Goal: Use online tool/utility: Utilize a website feature to perform a specific function

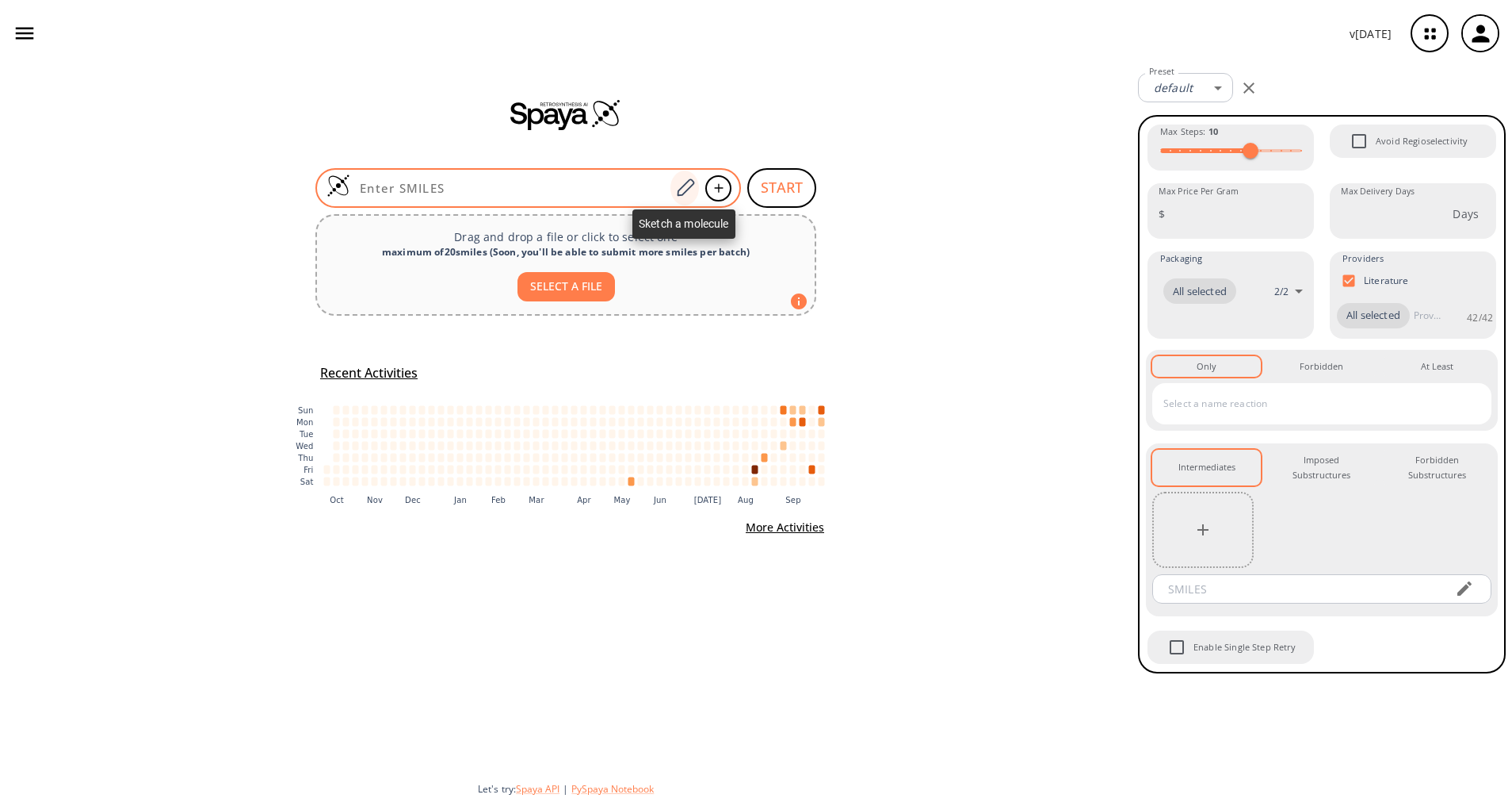
click at [691, 201] on div at bounding box center [685, 188] width 29 height 35
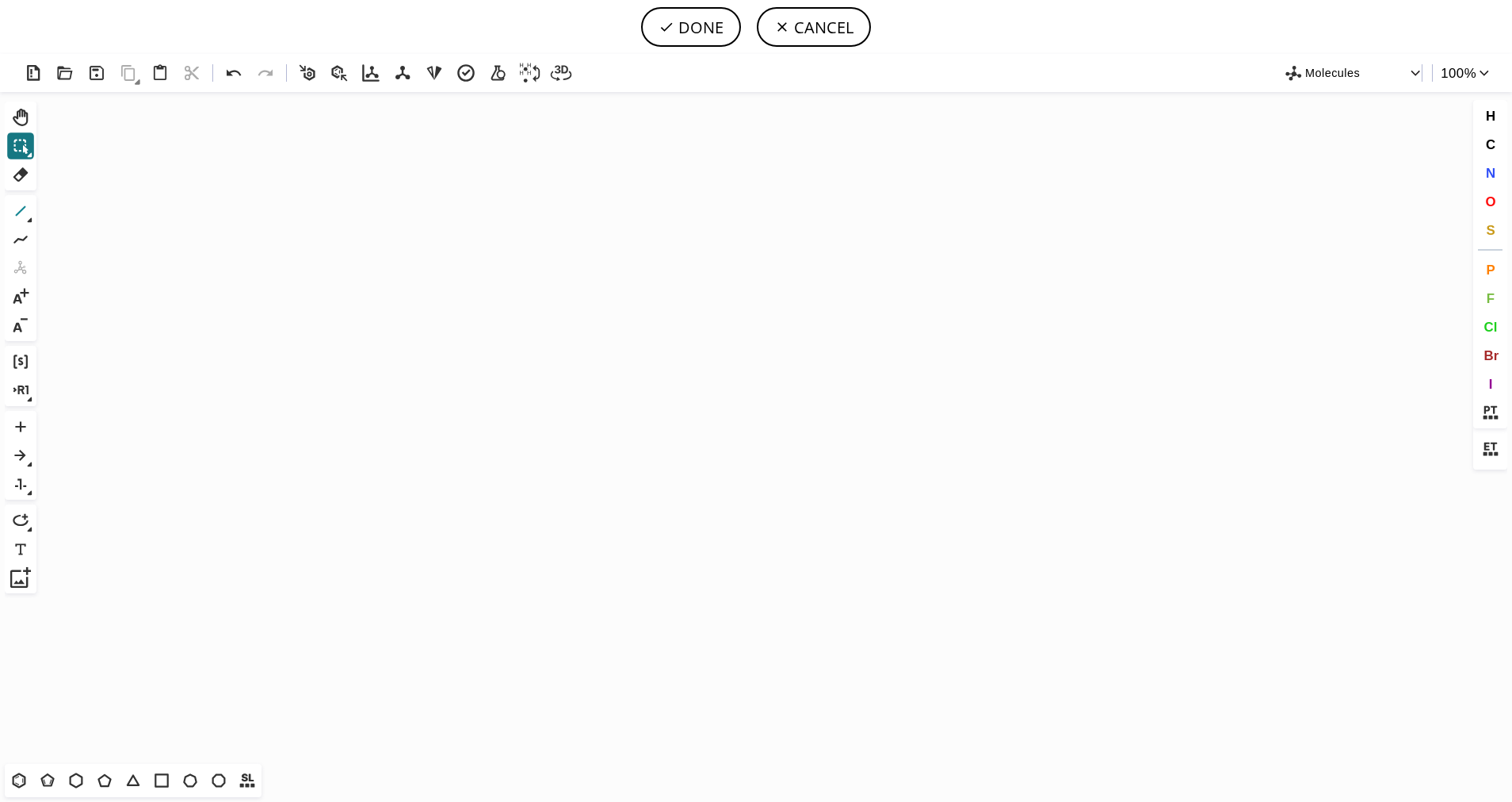
click at [21, 223] on button "1" at bounding box center [21, 211] width 27 height 27
click at [49, 775] on icon at bounding box center [46, 780] width 13 height 13
drag, startPoint x: 626, startPoint y: 312, endPoint x: 460, endPoint y: 319, distance: 166.1
click at [460, 319] on icon "Created with [PERSON_NAME] 2.3.0" at bounding box center [756, 428] width 1426 height 672
click at [1491, 230] on span "S" at bounding box center [1491, 230] width 9 height 15
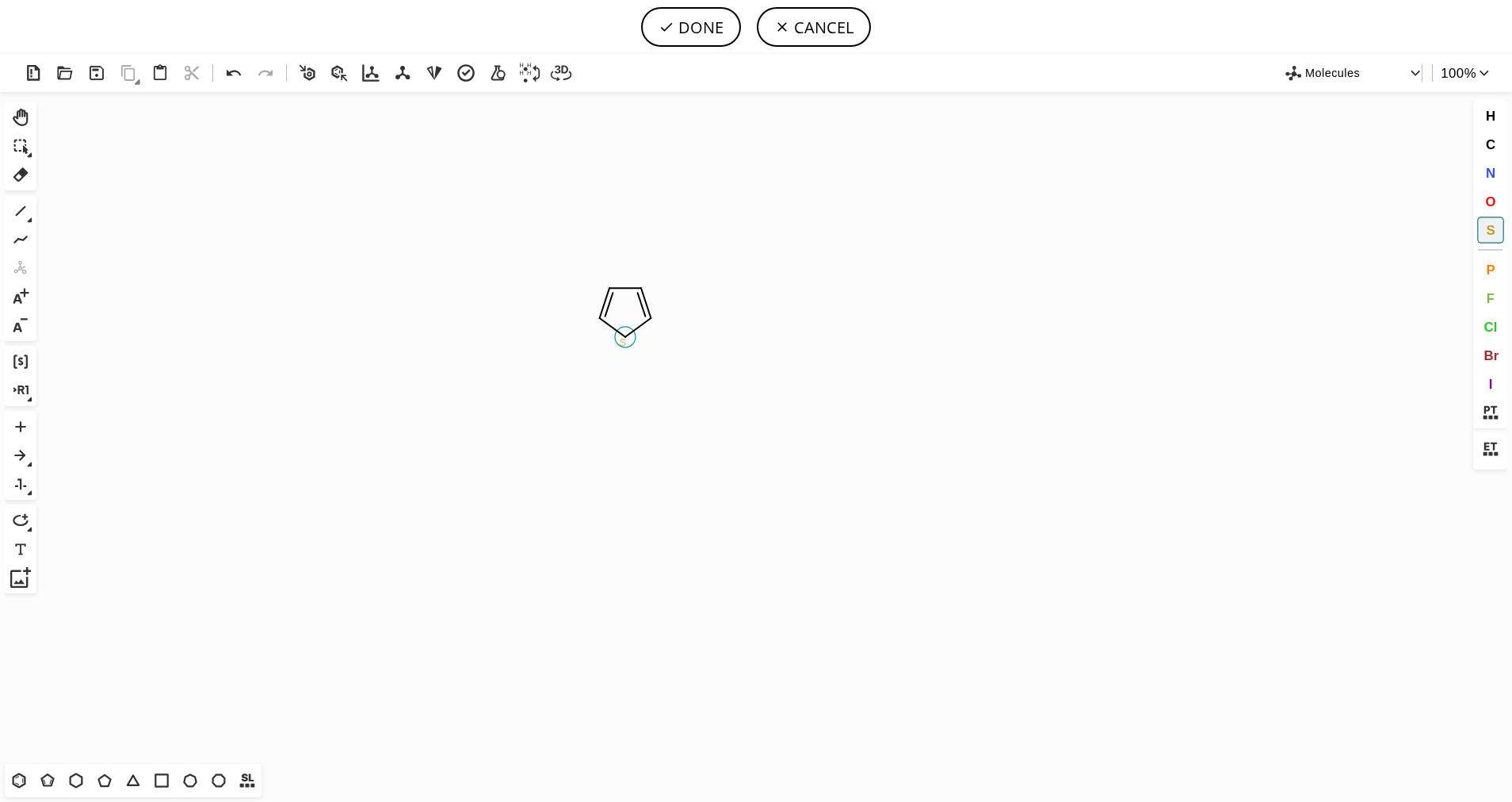
click at [623, 343] on tspan "S" at bounding box center [623, 342] width 7 height 12
click at [33, 209] on button "1" at bounding box center [21, 211] width 27 height 27
click at [20, 216] on icon at bounding box center [21, 211] width 21 height 21
click at [81, 206] on icon at bounding box center [82, 212] width 18 height 18
click at [1500, 203] on button "O" at bounding box center [1491, 201] width 27 height 27
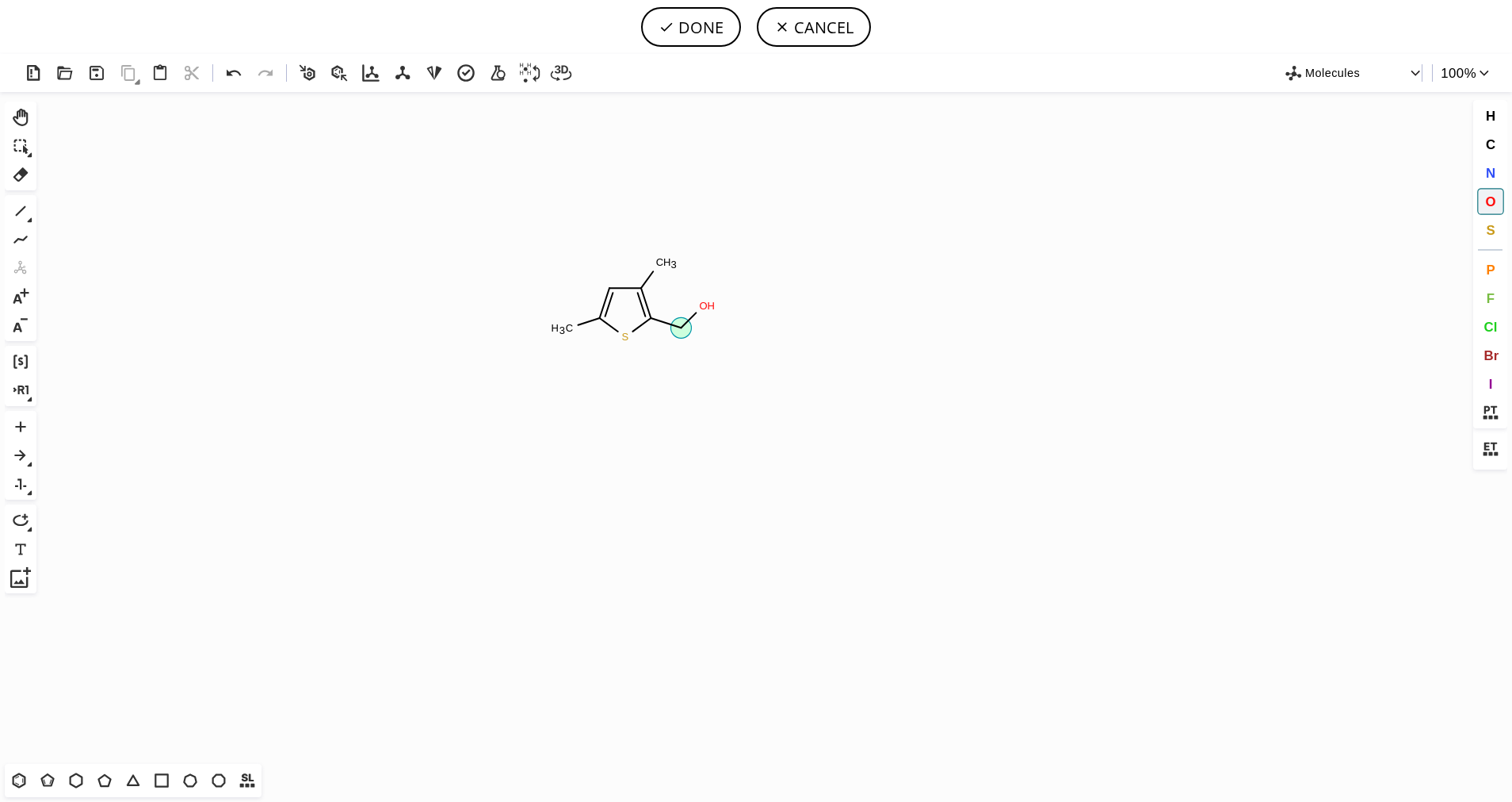
drag, startPoint x: 679, startPoint y: 329, endPoint x: 713, endPoint y: 291, distance: 51.0
click at [713, 291] on icon "Created with [PERSON_NAME] 2.3.0 S C H 3 C H 3 O H O" at bounding box center [756, 428] width 1426 height 672
click at [35, 218] on div "1 Alt+E + -" at bounding box center [21, 267] width 32 height 146
click at [31, 221] on icon at bounding box center [29, 220] width 4 height 4
click at [79, 211] on icon at bounding box center [82, 212] width 18 height 18
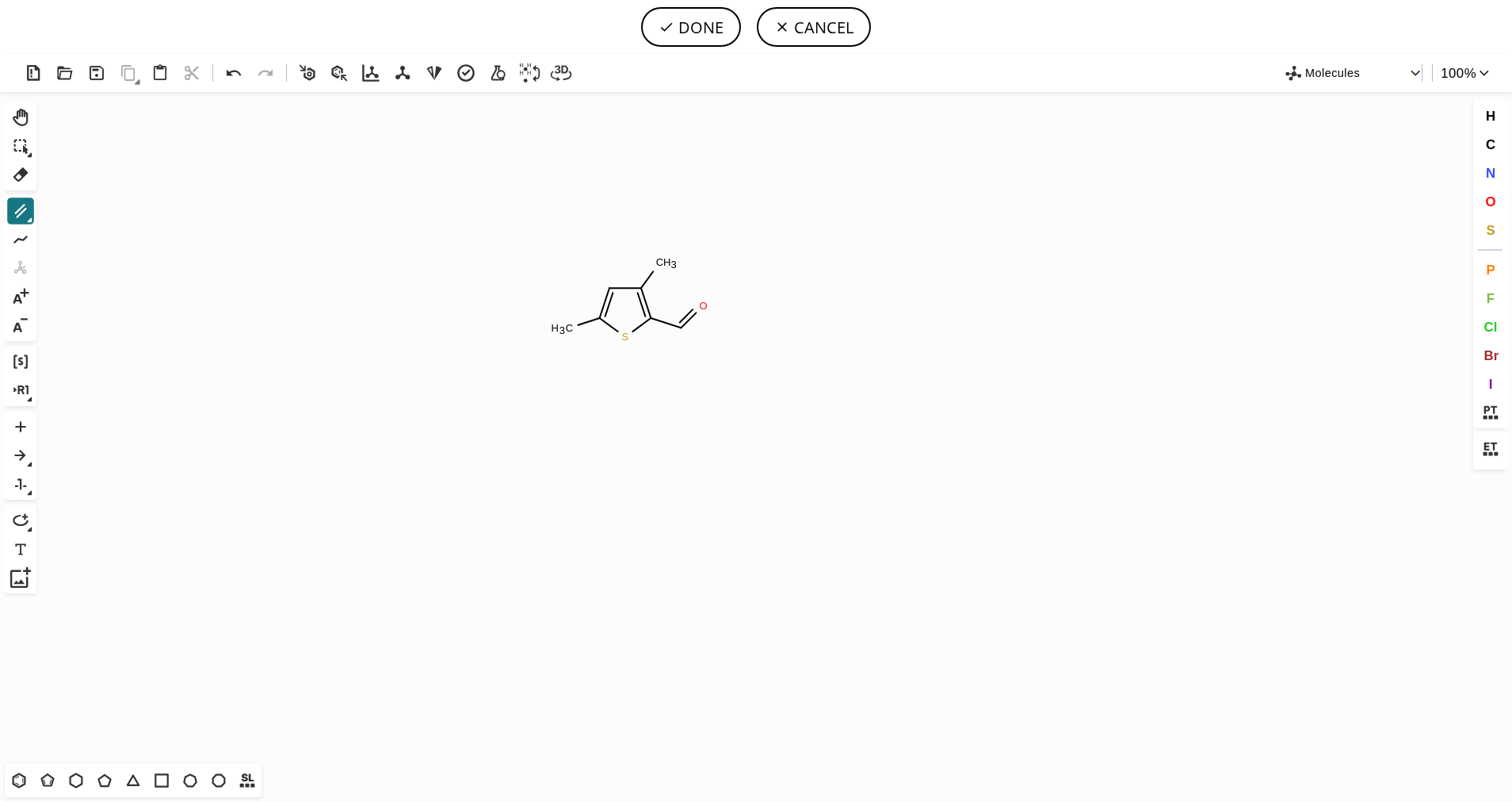
click at [29, 221] on icon at bounding box center [29, 220] width 4 height 4
click at [54, 222] on button "1" at bounding box center [53, 212] width 22 height 22
click at [1494, 205] on span "O" at bounding box center [1491, 201] width 11 height 15
click at [690, 358] on tspan "O" at bounding box center [690, 358] width 8 height 12
click at [1490, 113] on span "H" at bounding box center [1490, 115] width 10 height 15
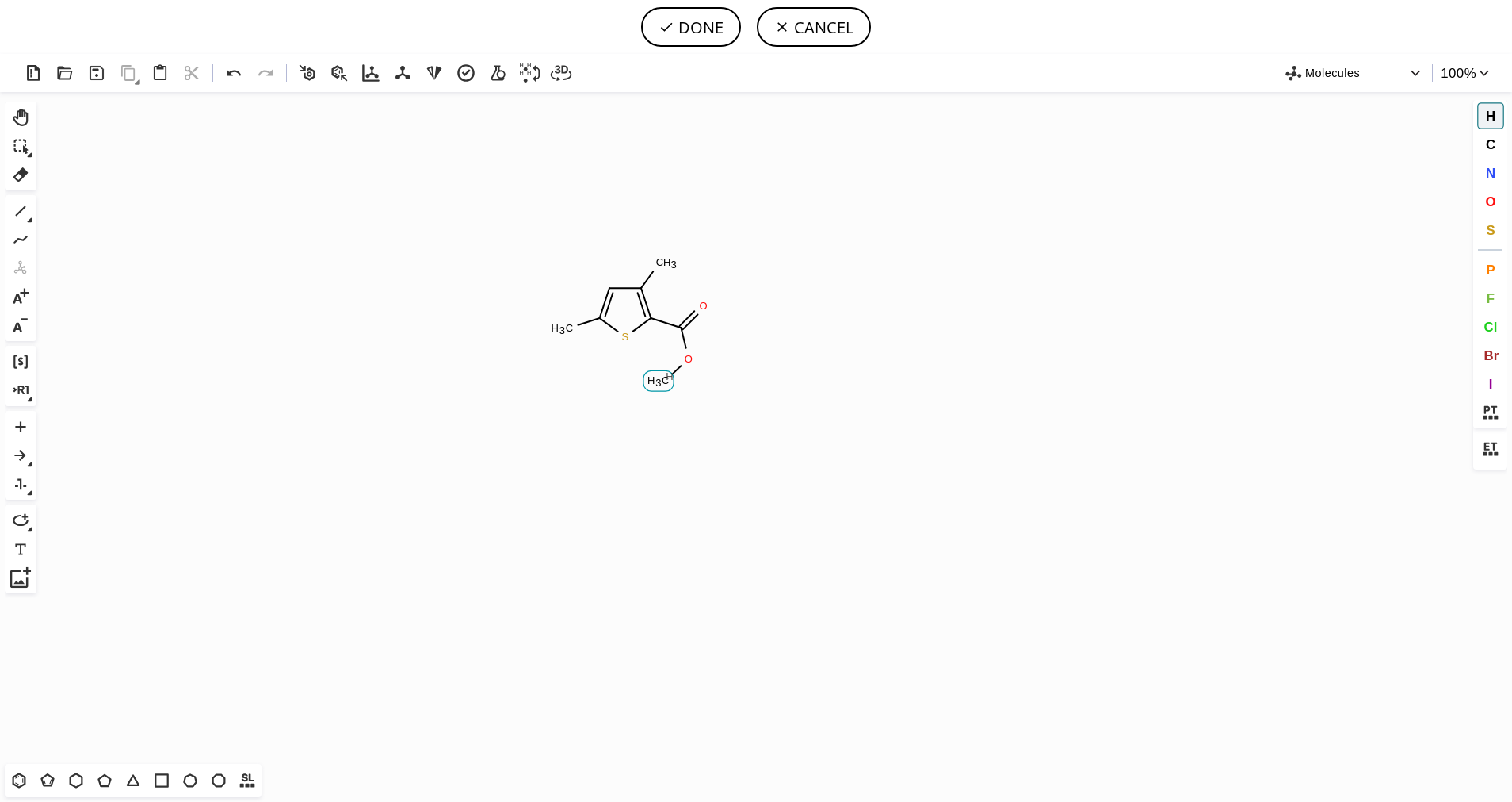
click at [669, 376] on tspan "H" at bounding box center [669, 376] width 8 height 12
click at [564, 331] on tspan "H" at bounding box center [564, 331] width 8 height 12
click at [1491, 363] on button "Br" at bounding box center [1491, 355] width 27 height 27
click at [569, 332] on tspan "Br" at bounding box center [569, 332] width 11 height 12
click at [671, 31] on icon at bounding box center [667, 27] width 16 height 16
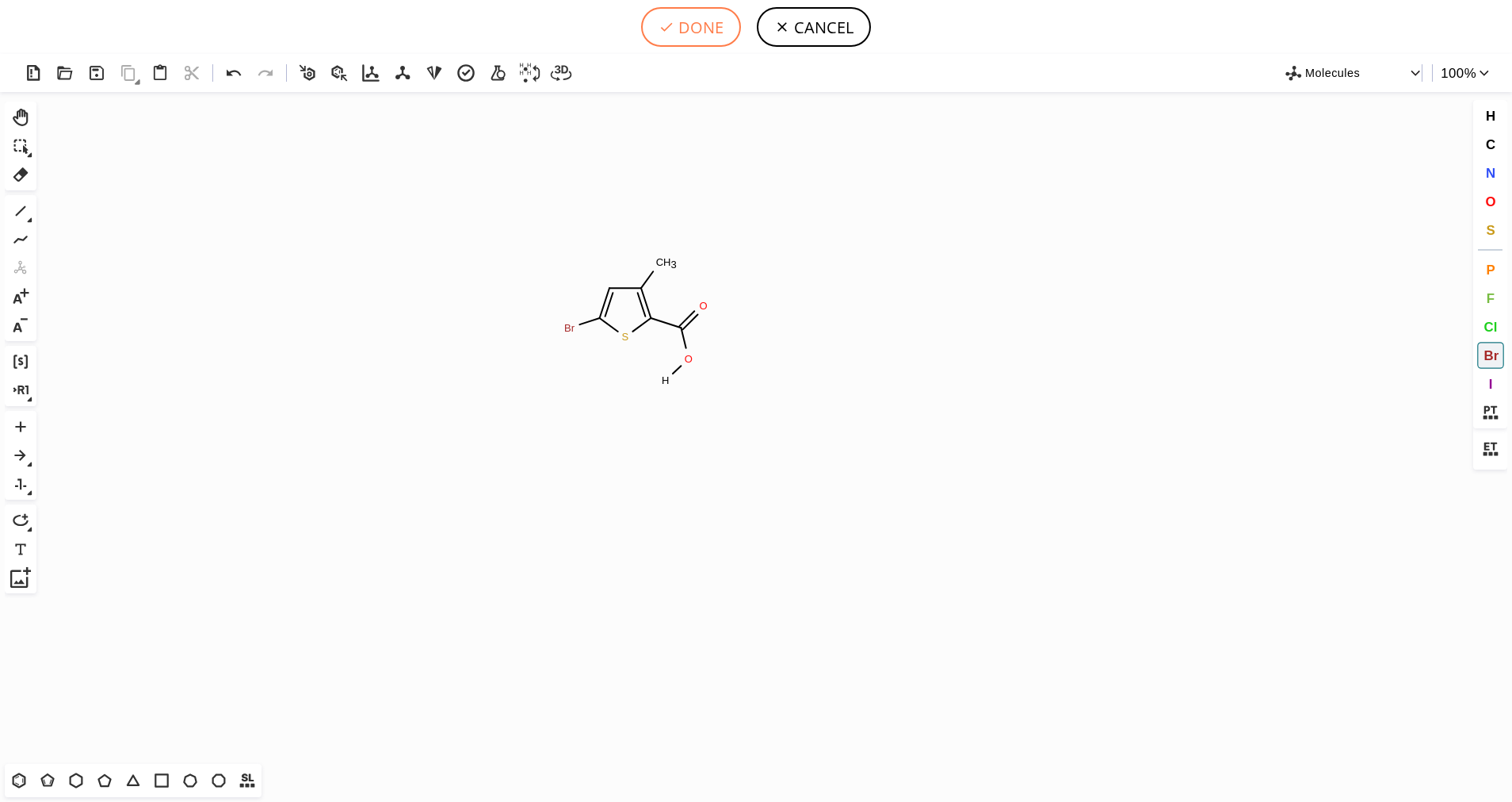
type input "S1C(Br)=CC(C)=C1C(O[H])=O"
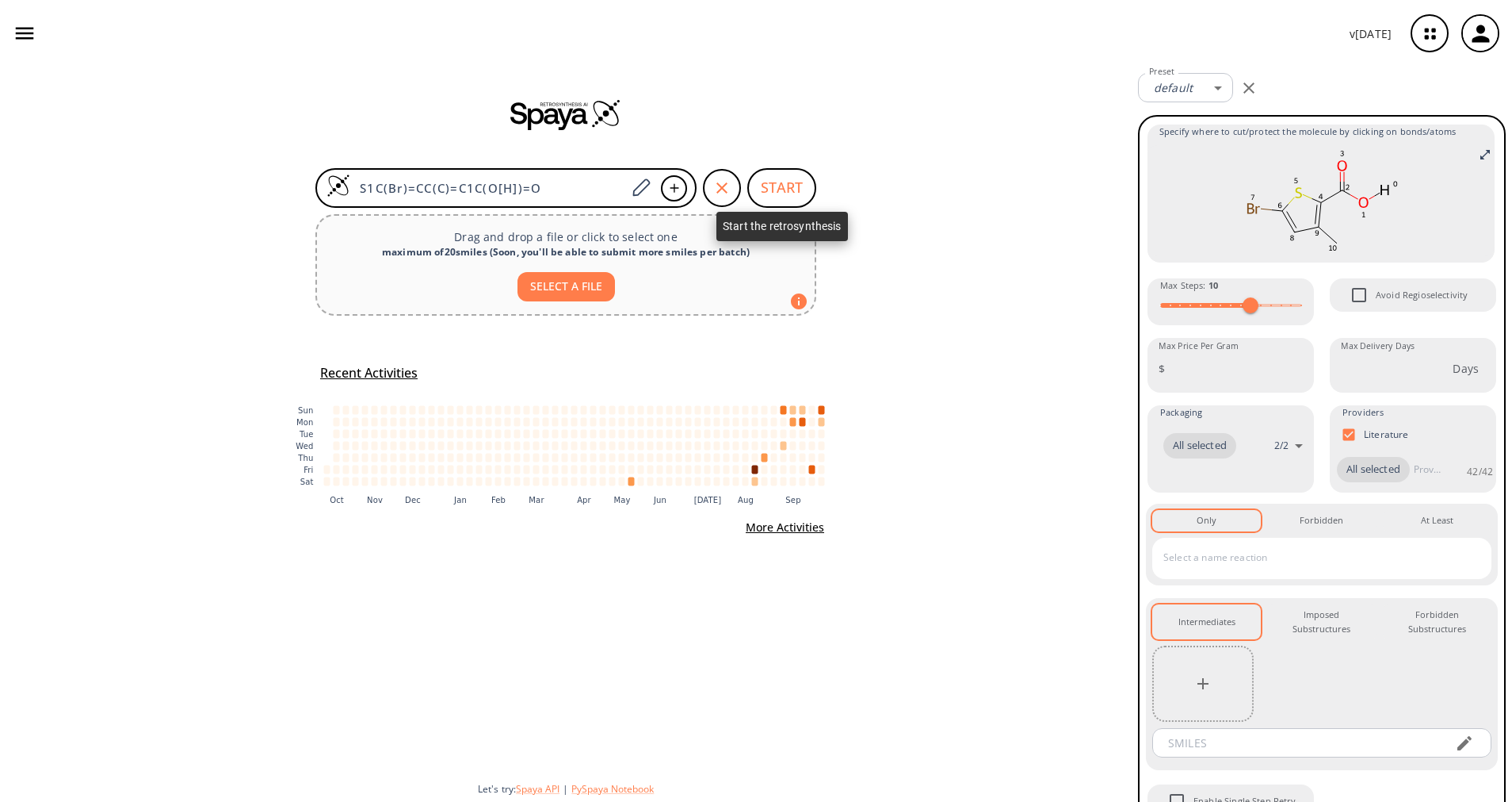
click at [777, 193] on button "START" at bounding box center [781, 188] width 69 height 39
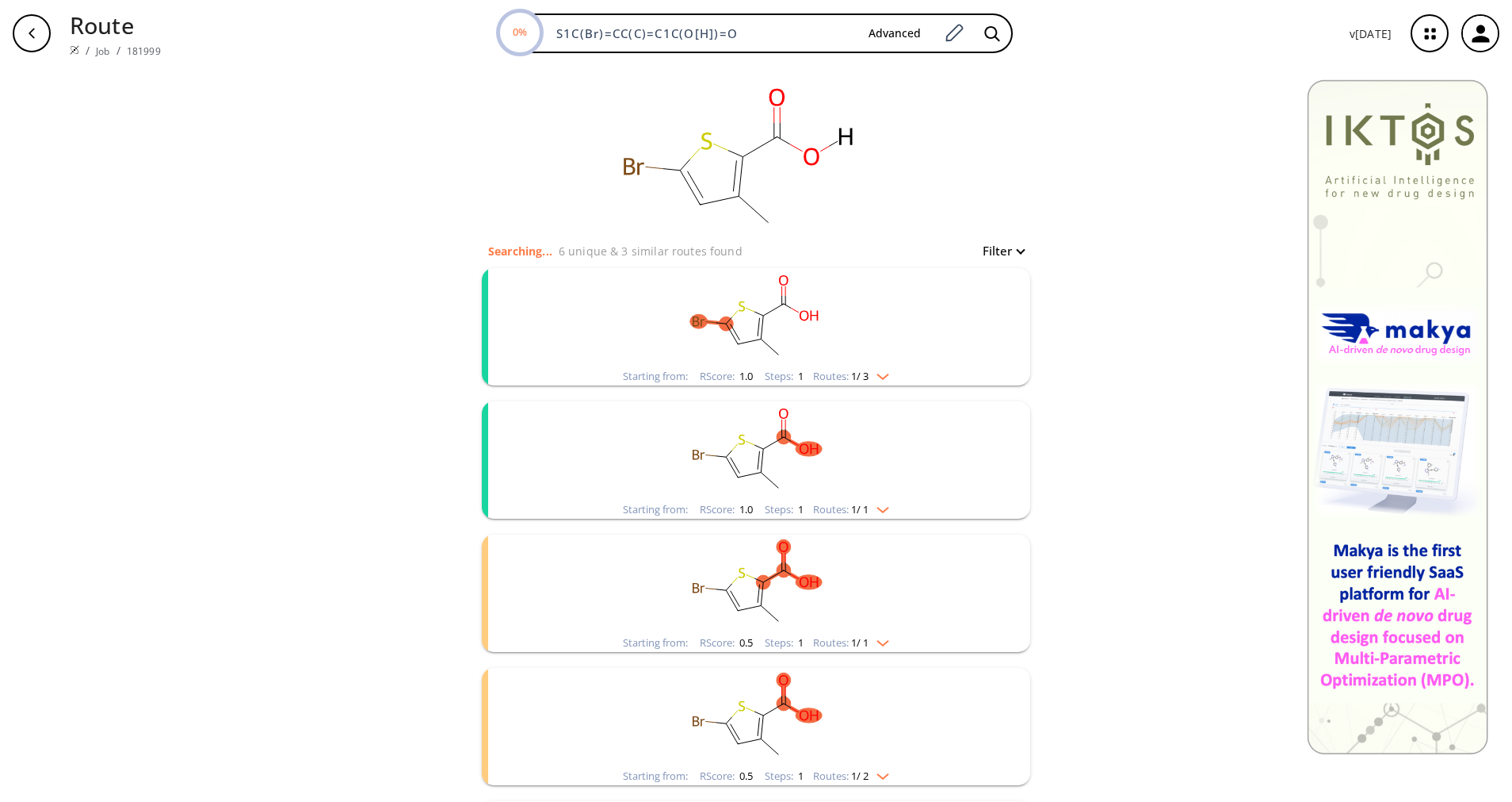
click at [854, 378] on span "1 / 3" at bounding box center [860, 377] width 18 height 11
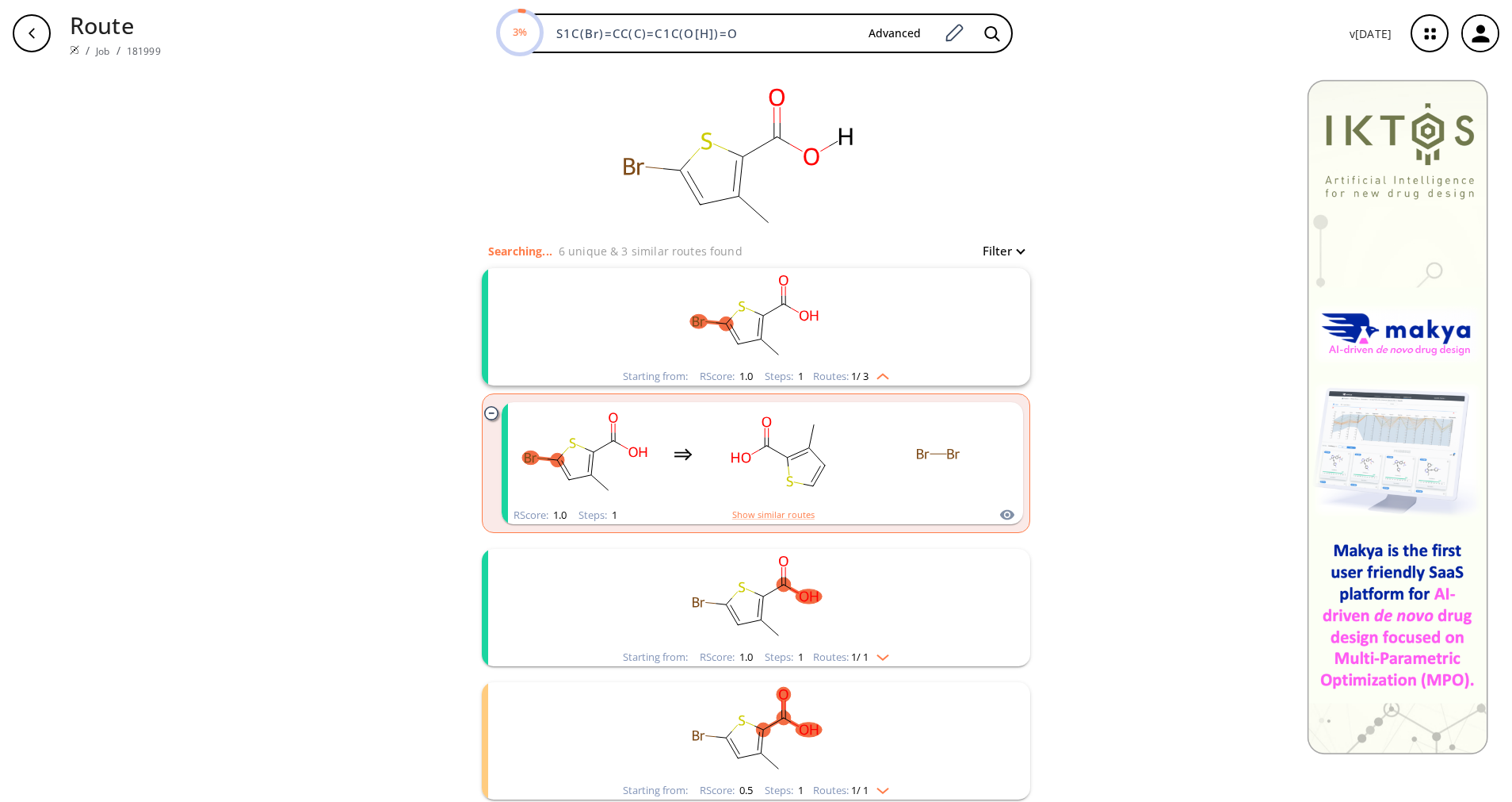
click at [862, 652] on span "1 / 1" at bounding box center [860, 657] width 18 height 11
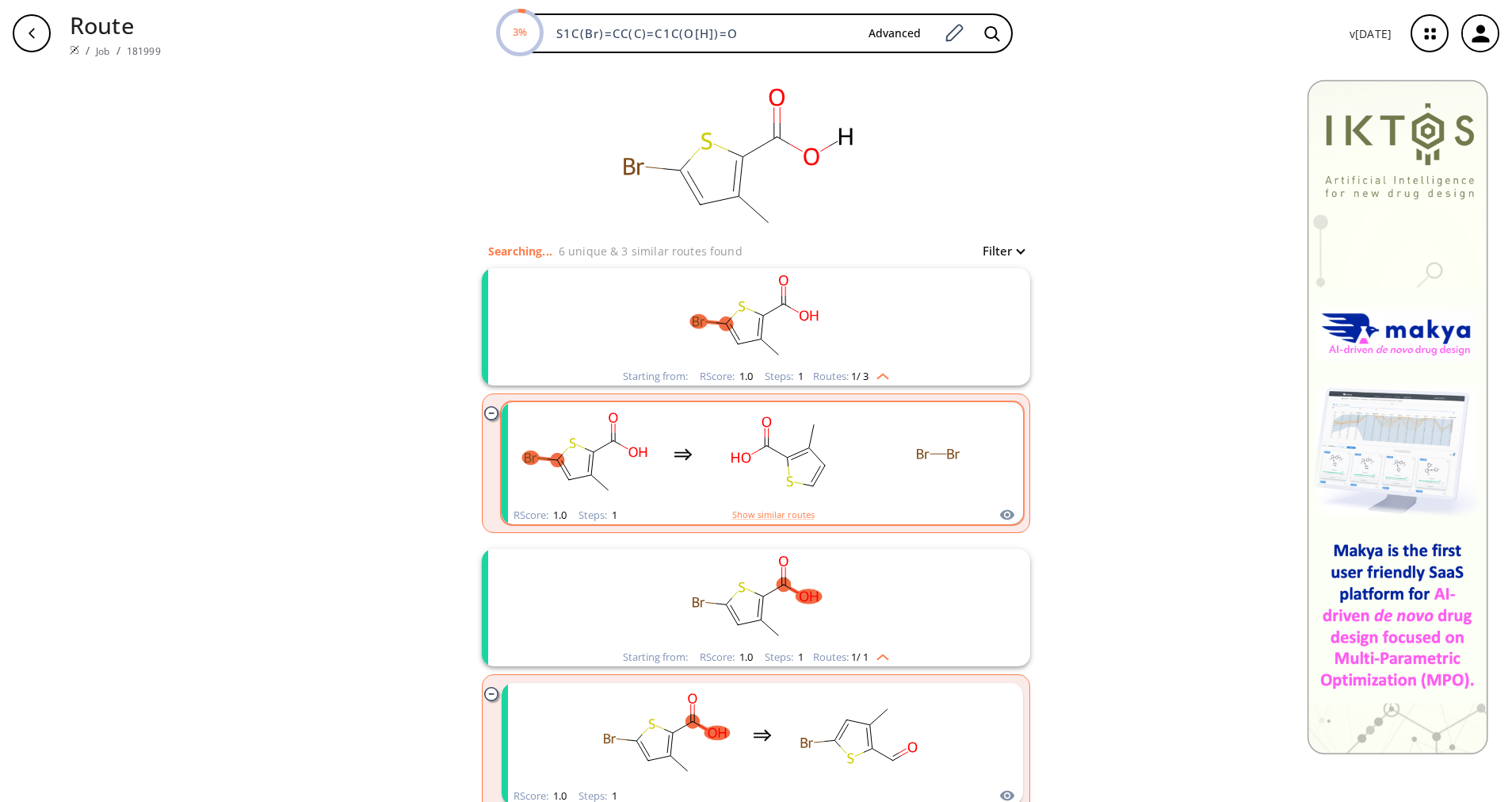
scroll to position [119, 0]
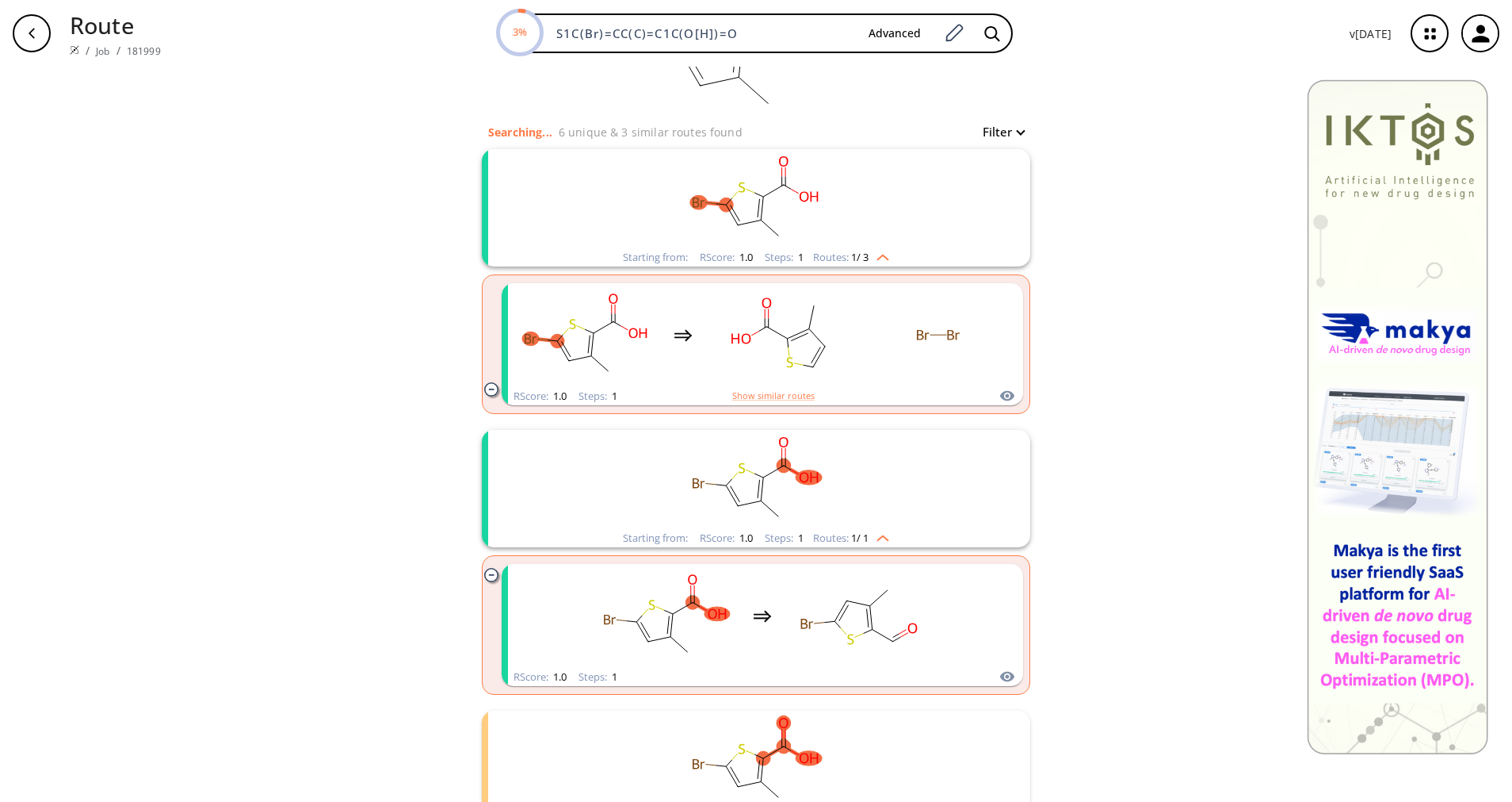
click at [885, 540] on div "Starting from: RScore : 1.0 Steps : 1 Routes: 1 / 1" at bounding box center [756, 538] width 290 height 18
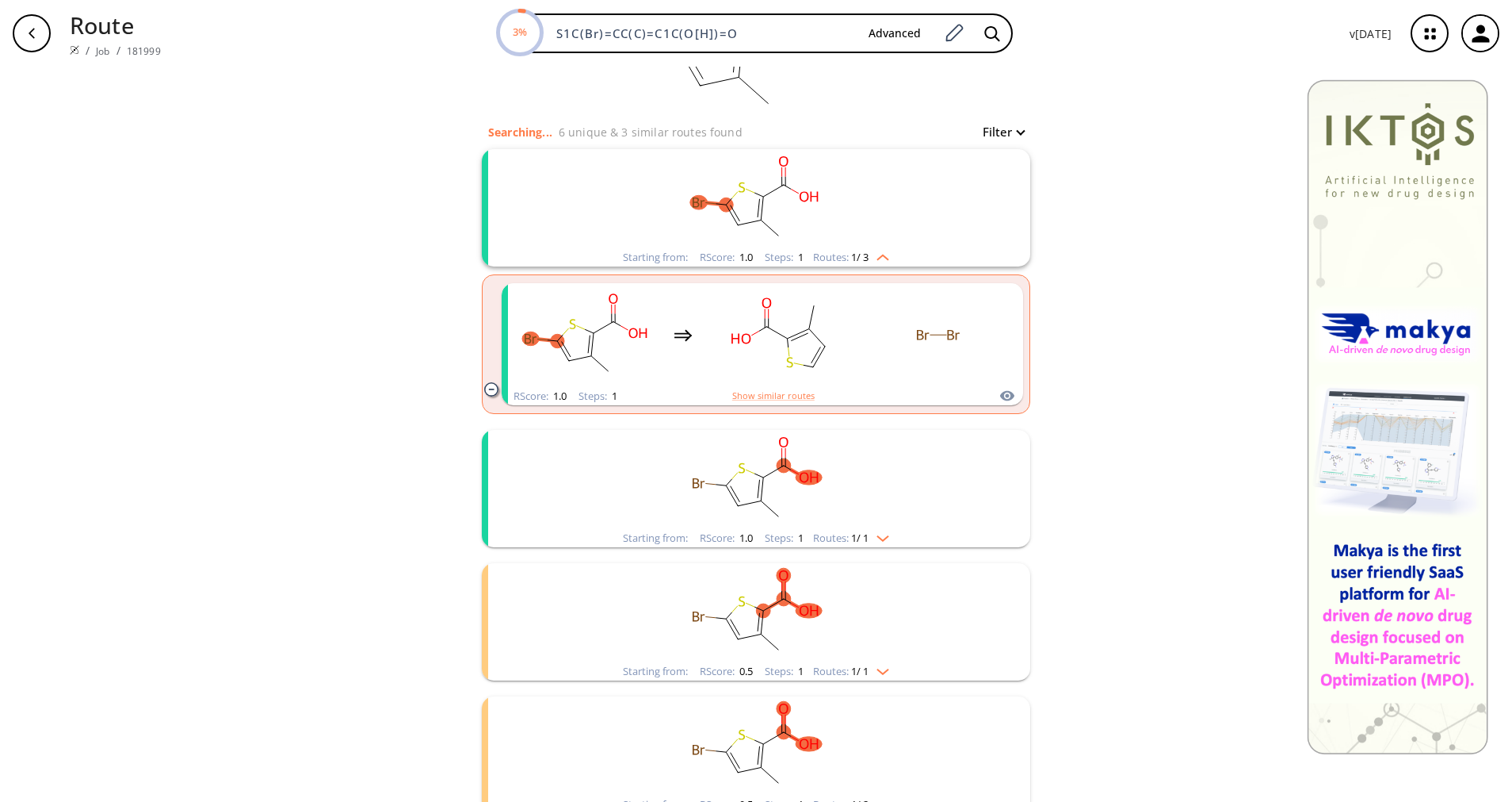
click at [856, 660] on rect "clusters" at bounding box center [756, 612] width 412 height 99
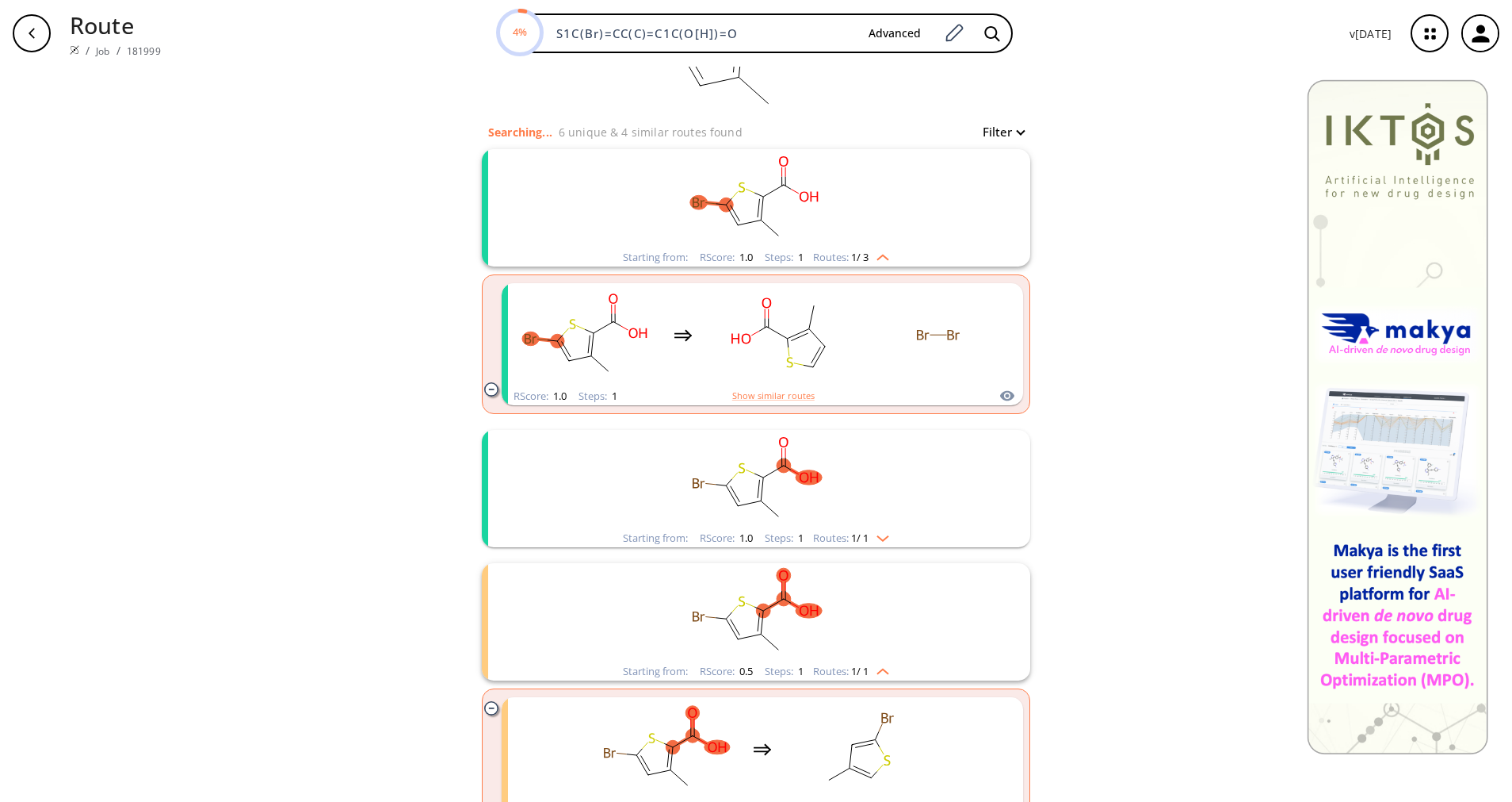
click at [856, 660] on rect "clusters" at bounding box center [756, 612] width 412 height 99
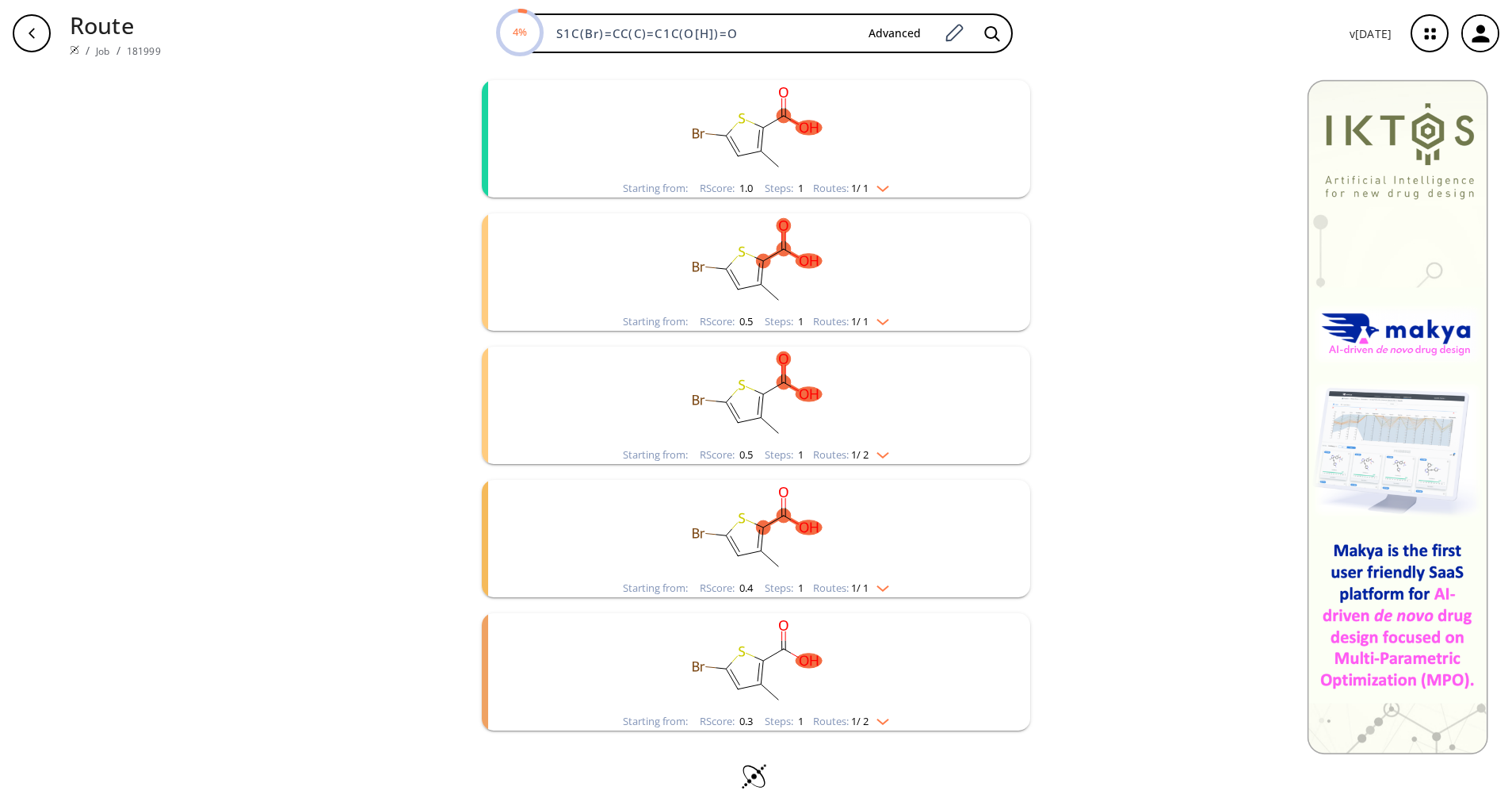
scroll to position [476, 0]
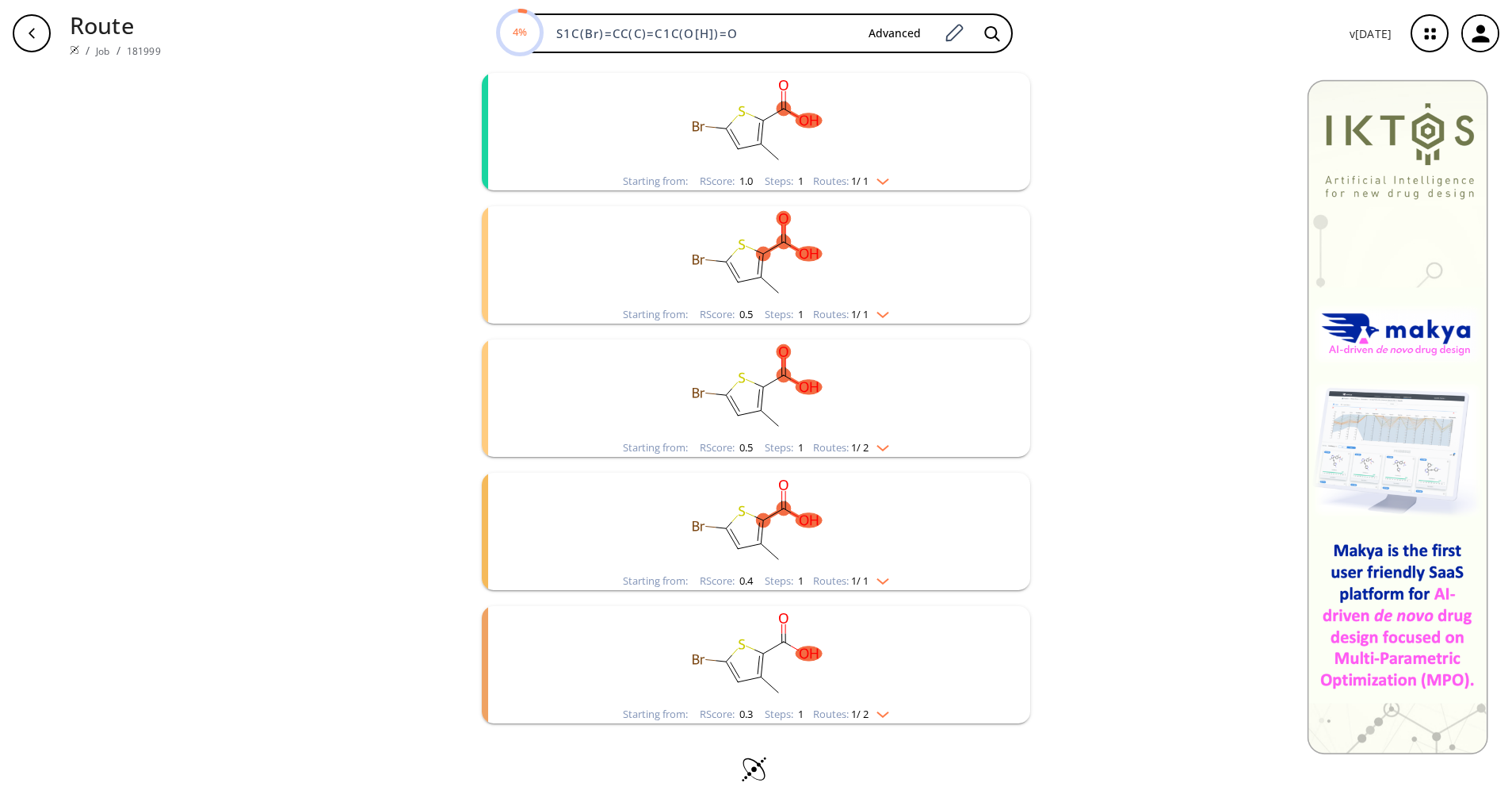
click at [831, 430] on rect "clusters" at bounding box center [756, 388] width 412 height 99
click at [835, 443] on div "Routes: 1 / 2" at bounding box center [851, 447] width 76 height 11
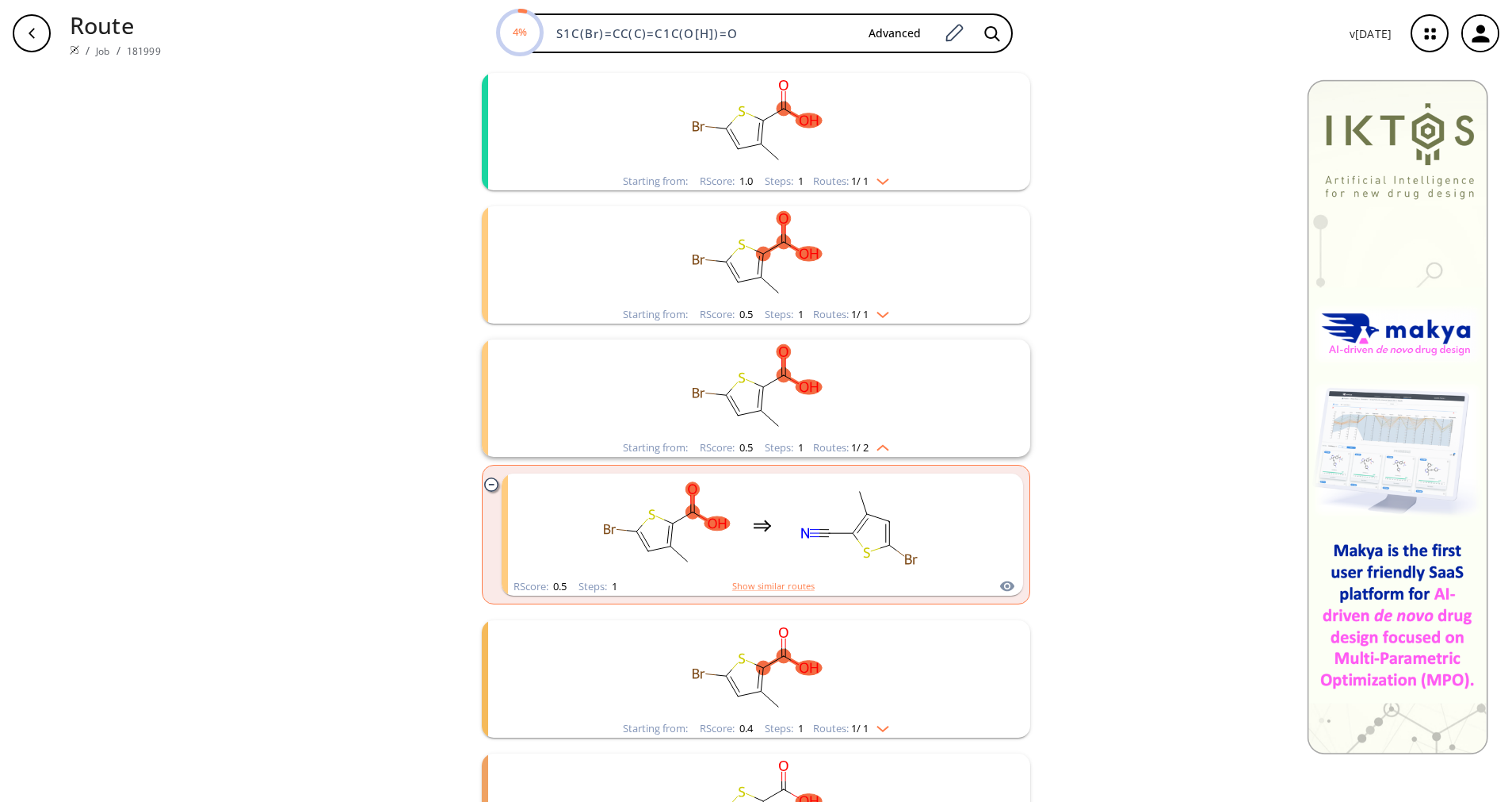
click at [835, 443] on div "Routes: 1 / 2" at bounding box center [851, 447] width 76 height 11
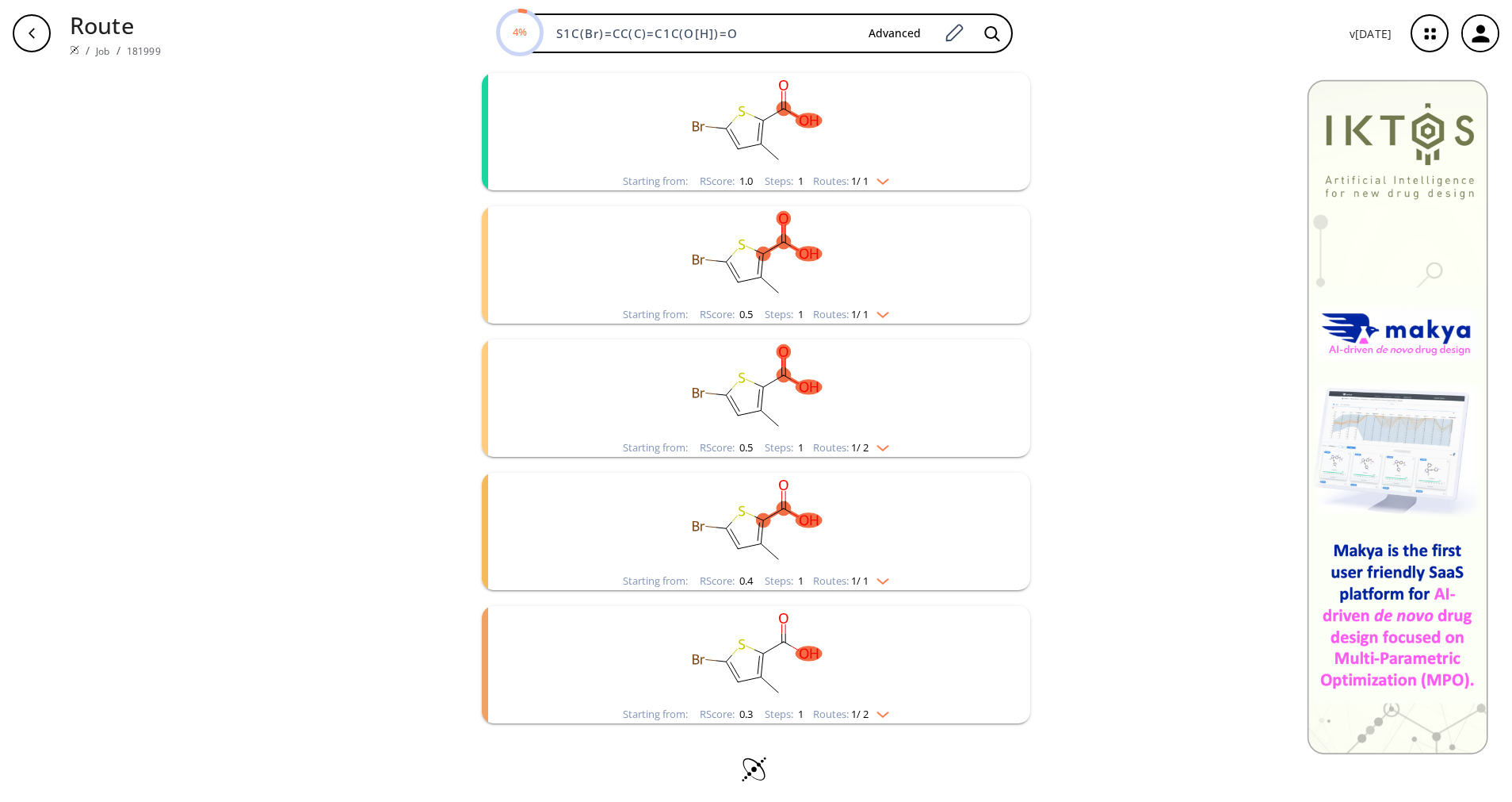
click at [861, 586] on span "1 / 1" at bounding box center [860, 581] width 18 height 11
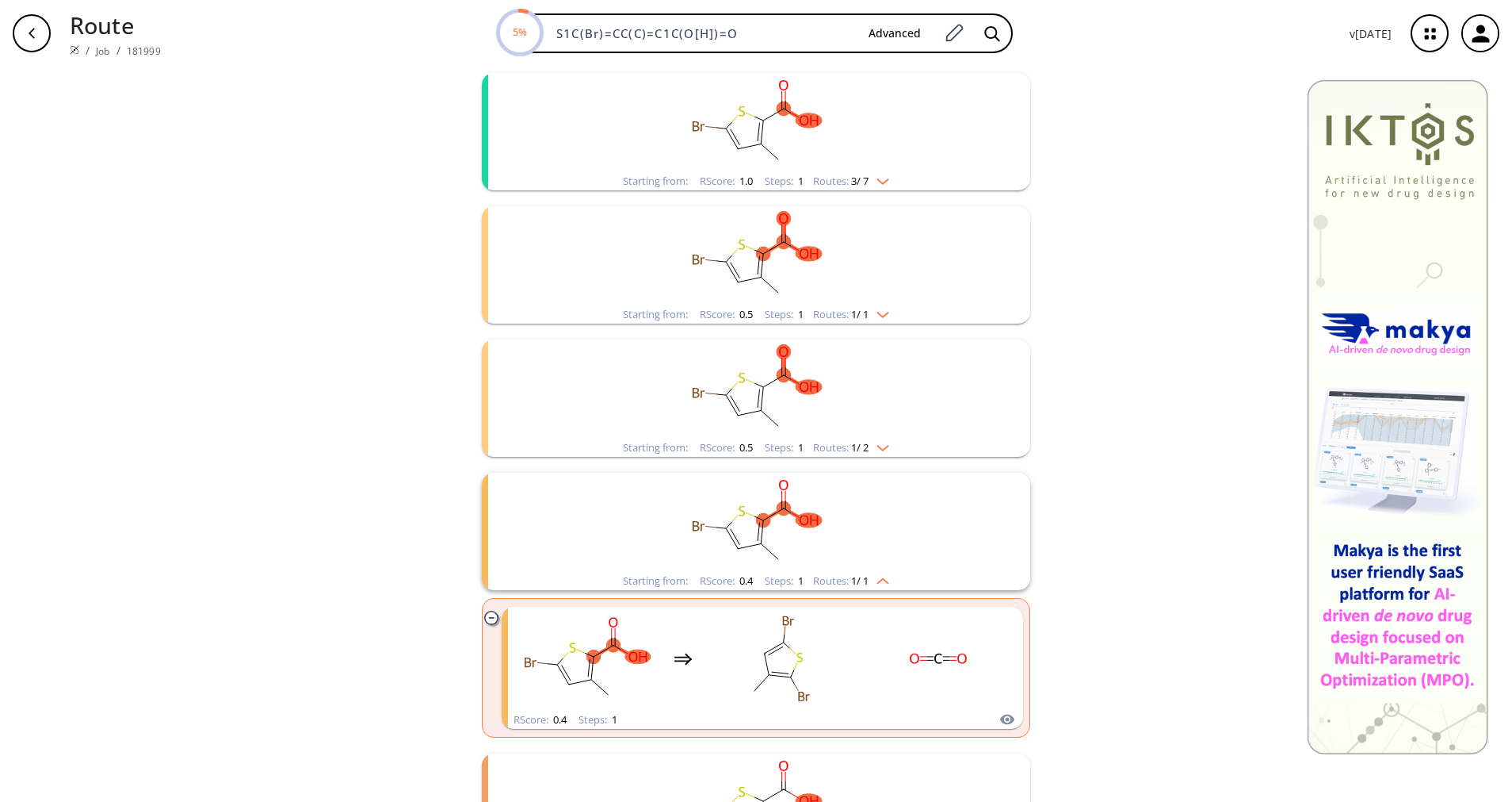
click at [861, 586] on span "1 / 1" at bounding box center [860, 581] width 18 height 11
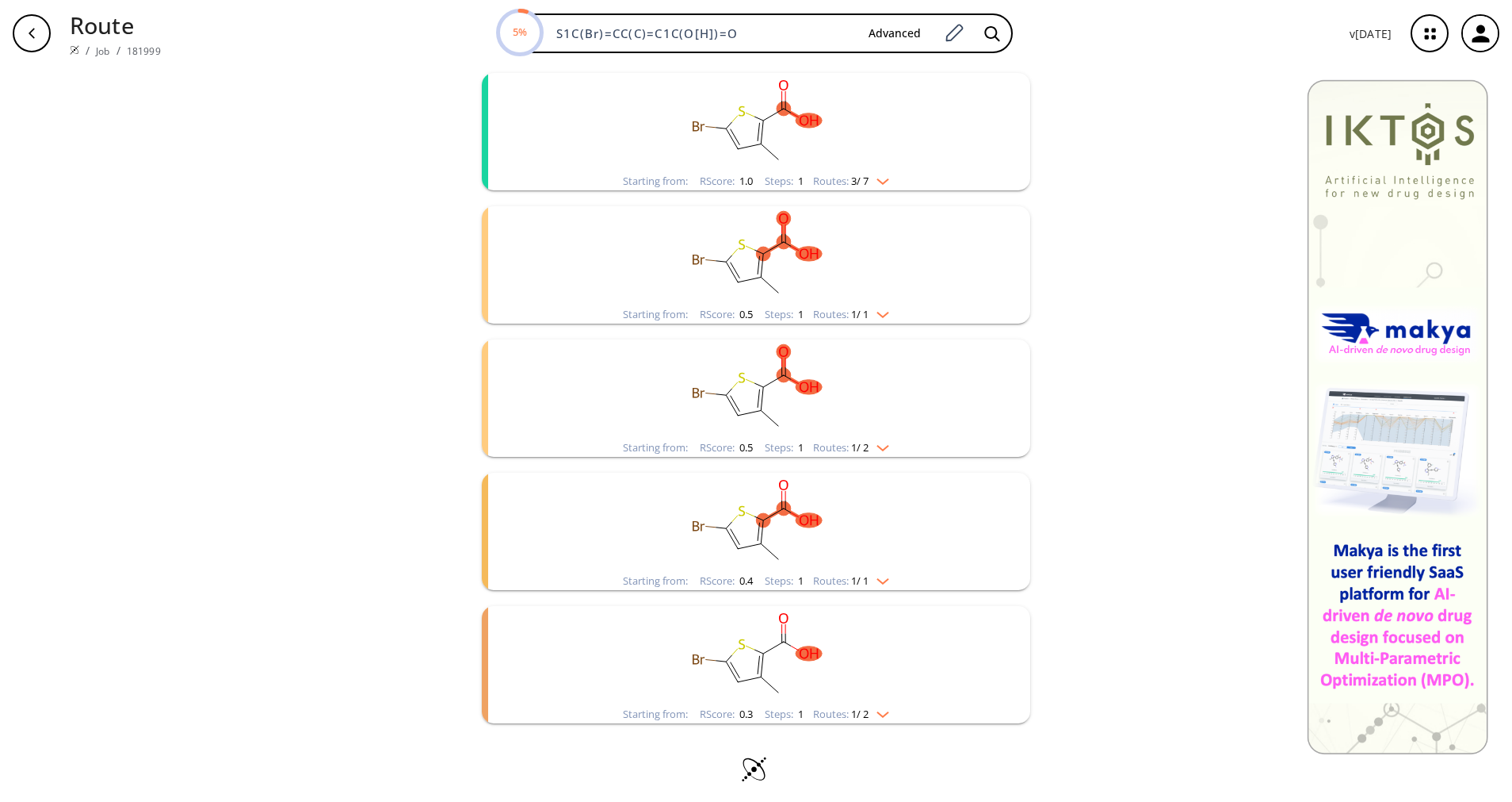
click at [865, 692] on rect "clusters" at bounding box center [756, 655] width 412 height 99
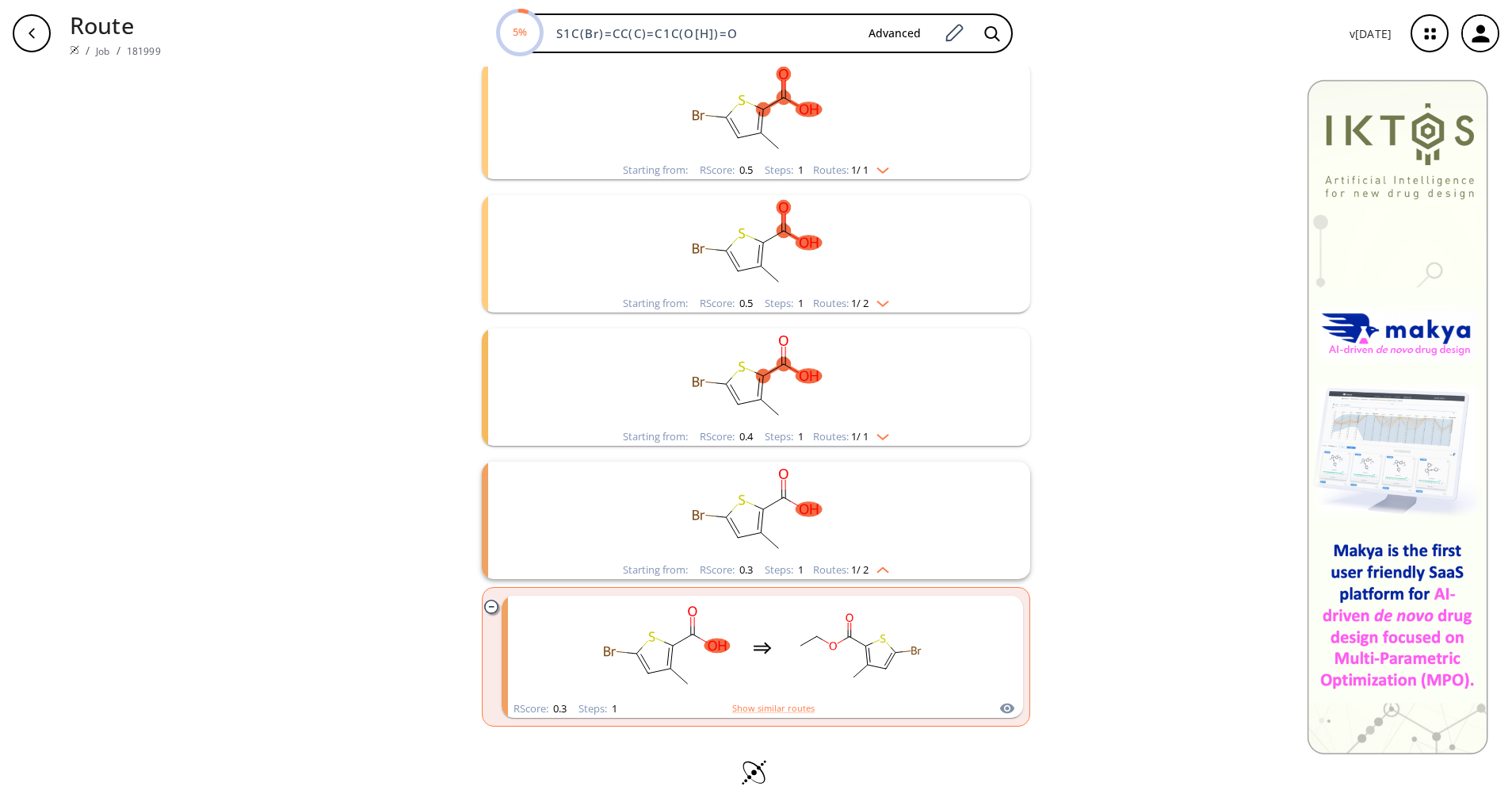
scroll to position [632, 0]
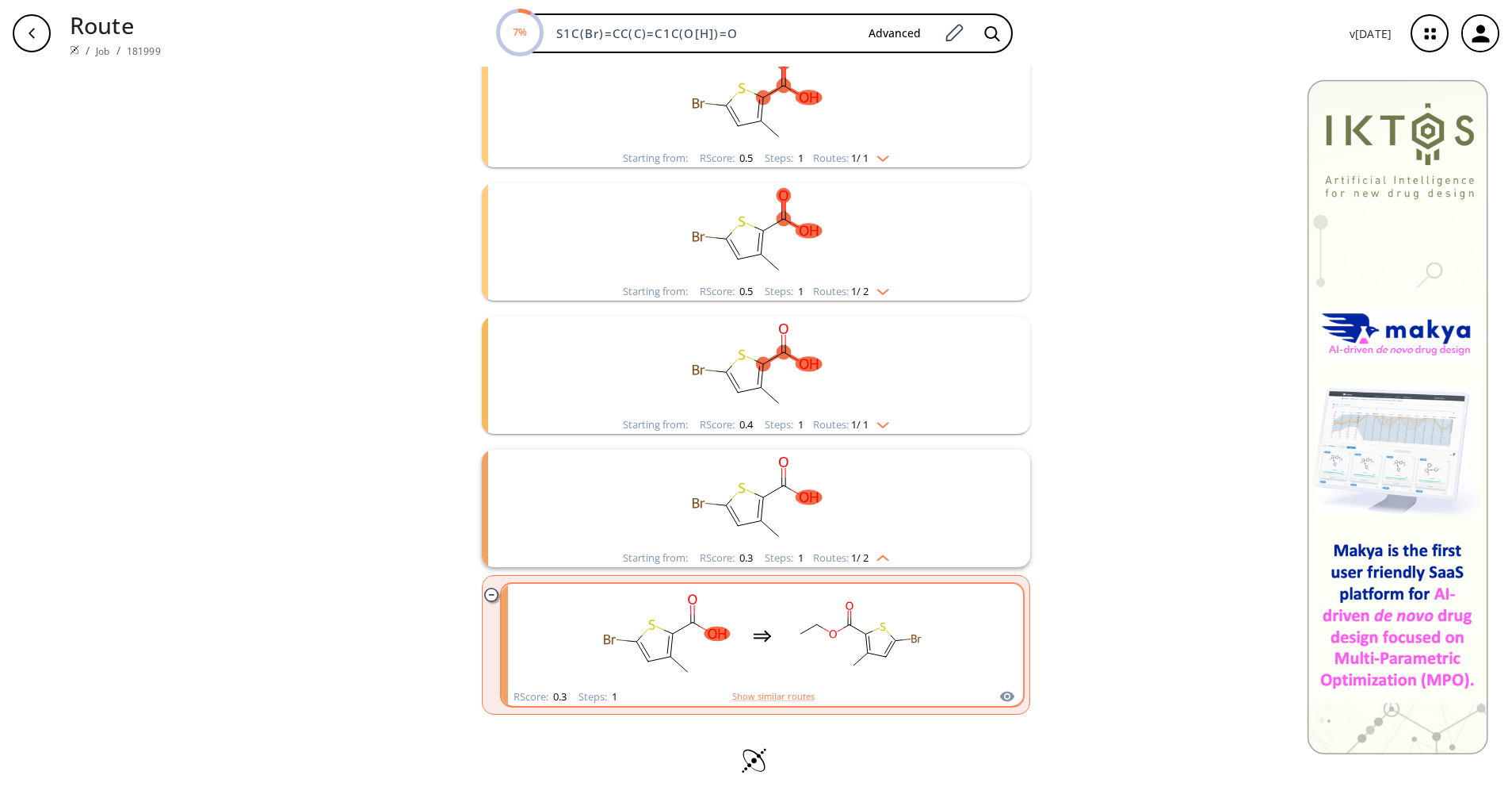
click at [860, 638] on ellipse "clusters" at bounding box center [865, 633] width 11 height 11
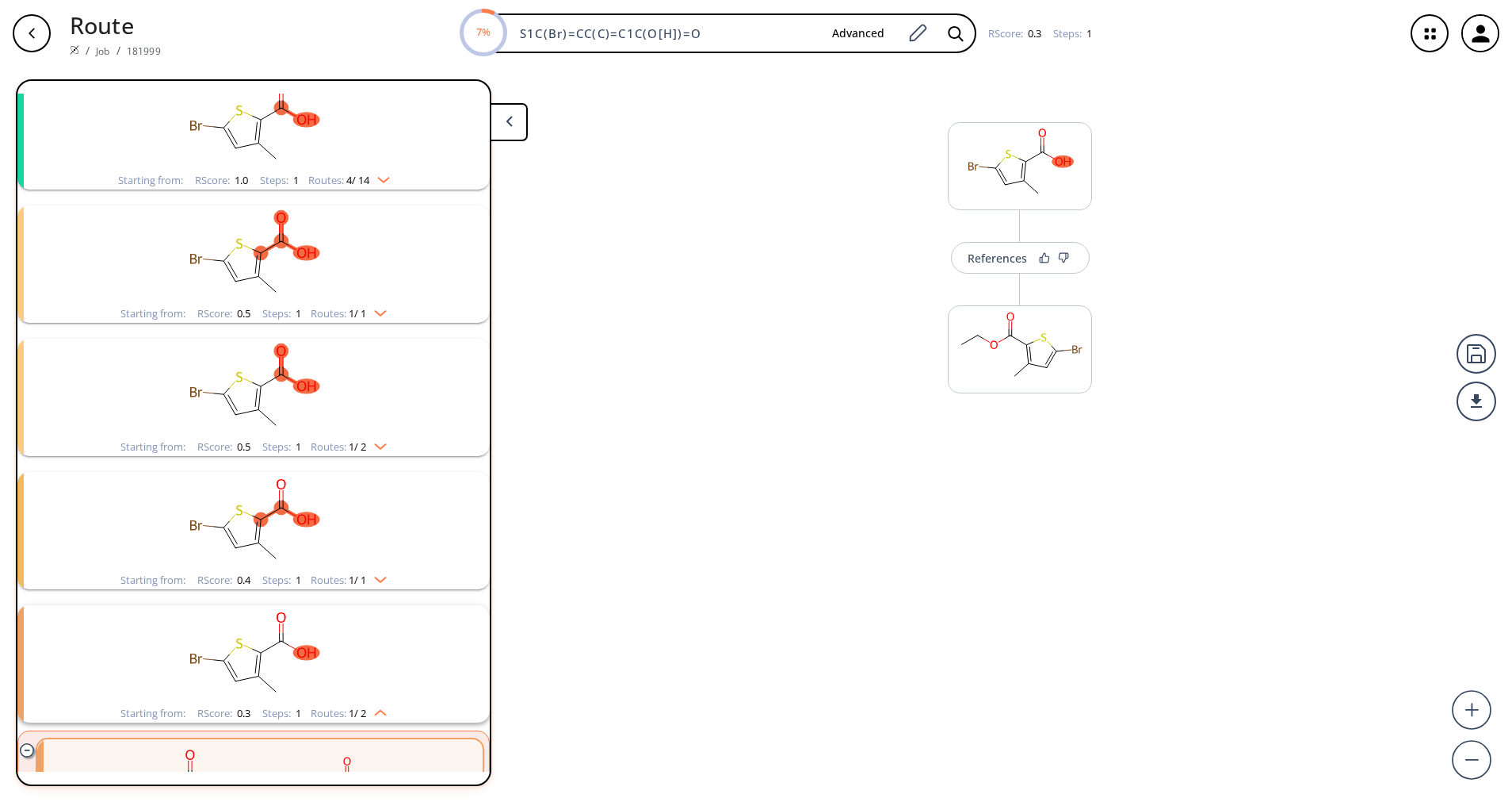
scroll to position [393, 0]
